Goal: Information Seeking & Learning: Learn about a topic

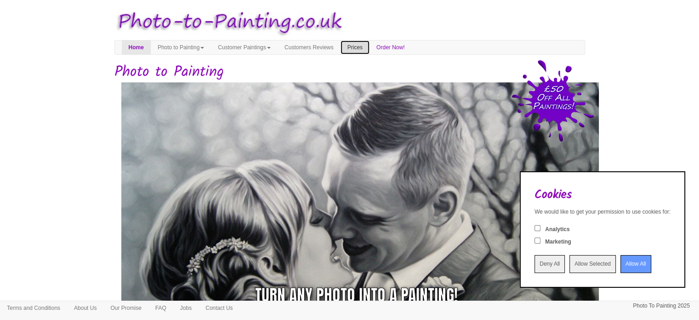
click at [370, 49] on link "Prices" at bounding box center [355, 47] width 29 height 14
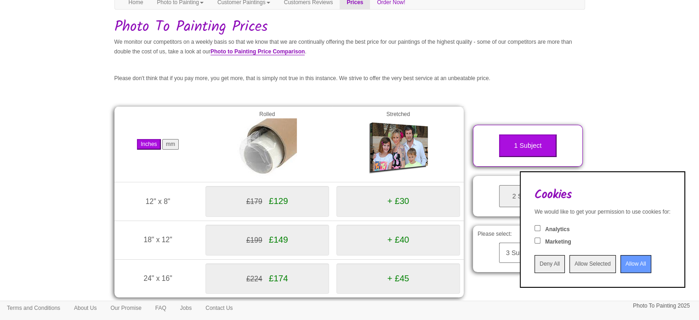
scroll to position [92, 0]
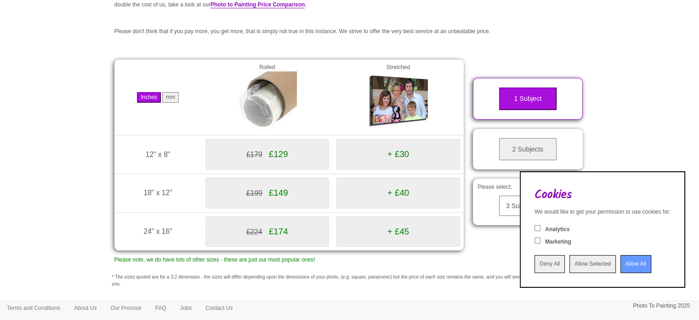
click at [635, 97] on body "Your painting - risk free Toggle navigation Menu Home Photo to Painting Photo t…" at bounding box center [349, 178] width 699 height 531
click at [627, 268] on input "Allow All" at bounding box center [636, 264] width 31 height 18
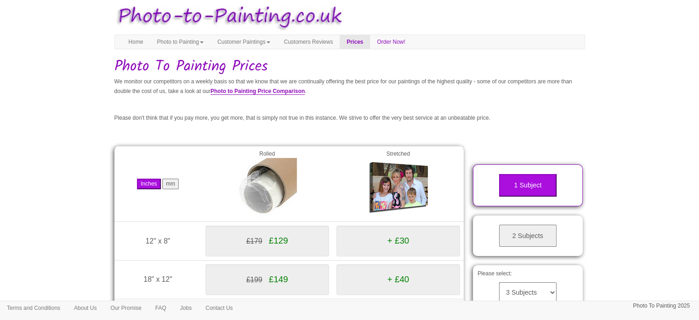
scroll to position [0, 0]
